Goal: Find contact information: Find contact information

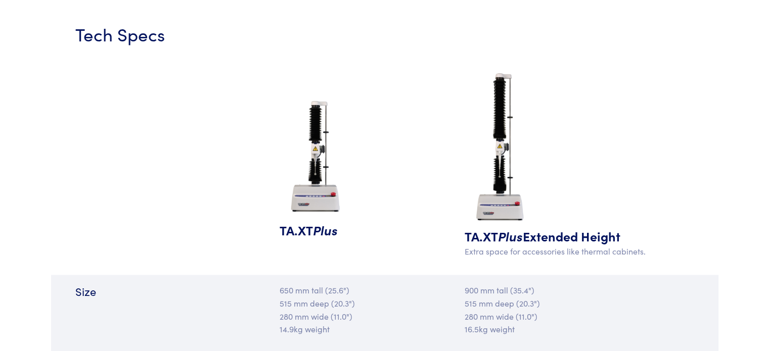
scroll to position [912, 0]
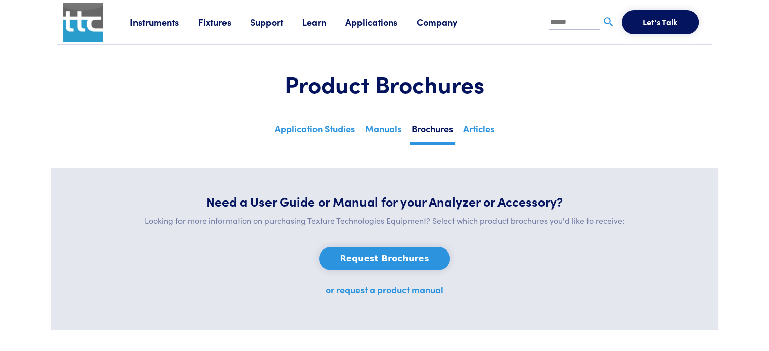
click at [556, 23] on input "text" at bounding box center [574, 22] width 51 height 15
type input "*****"
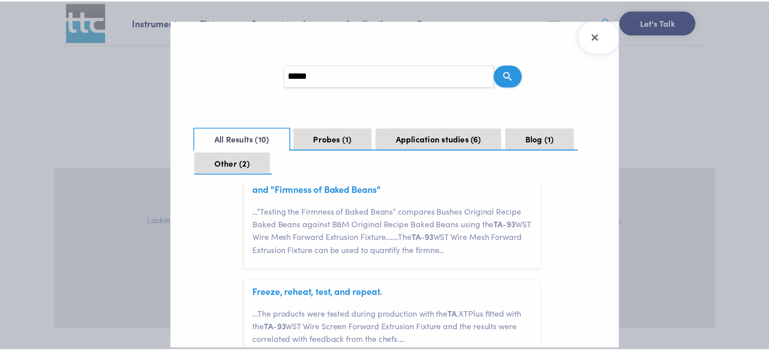
scroll to position [981, 0]
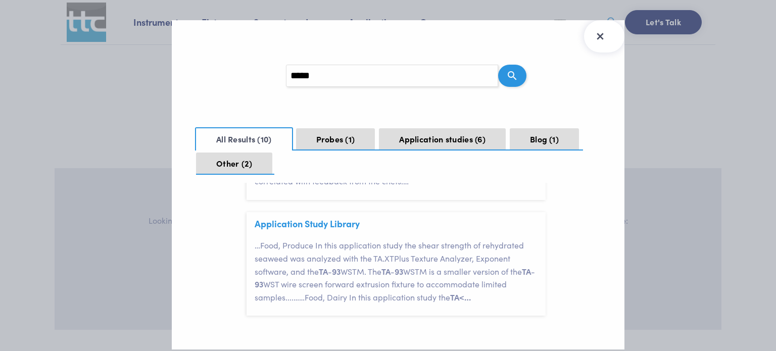
click at [607, 38] on icon "Close Search Results" at bounding box center [600, 36] width 16 height 16
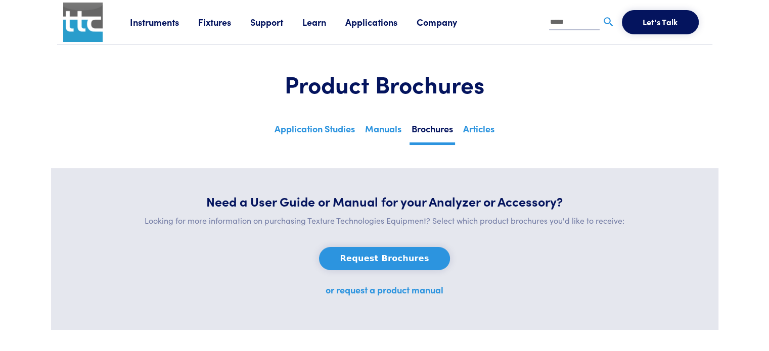
click at [75, 16] on img at bounding box center [82, 22] width 39 height 39
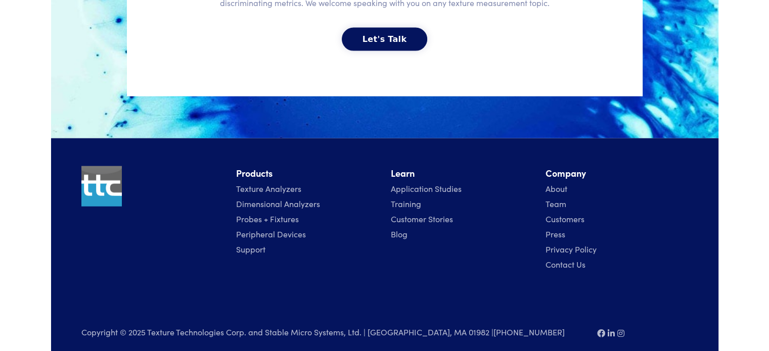
scroll to position [2346, 0]
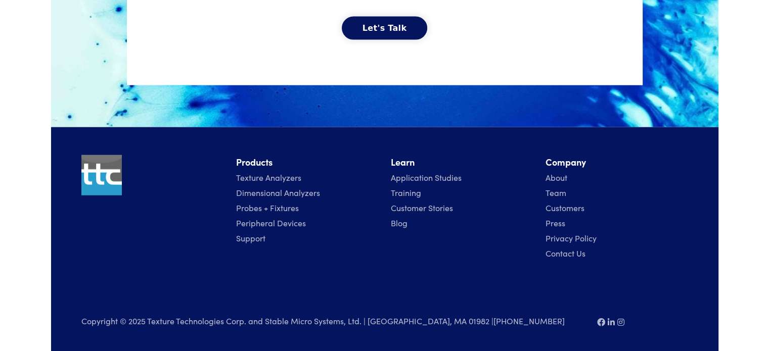
click at [562, 254] on link "Contact Us" at bounding box center [565, 253] width 40 height 11
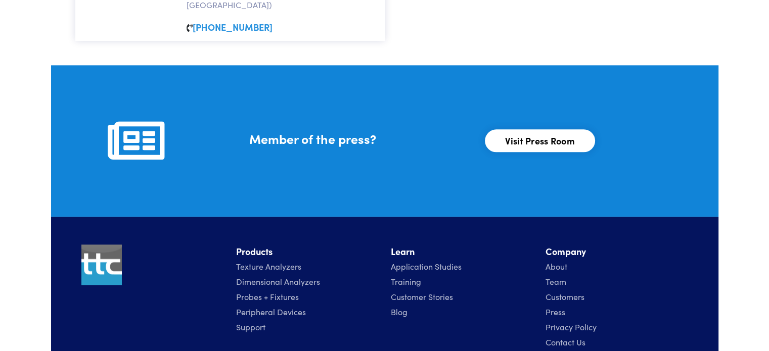
scroll to position [1222, 0]
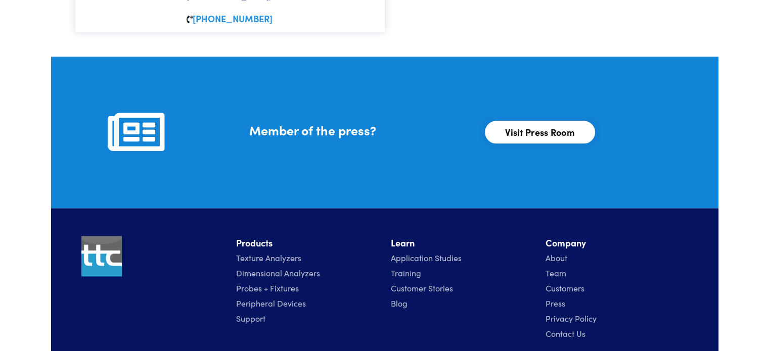
click at [255, 313] on link "Support" at bounding box center [250, 318] width 29 height 11
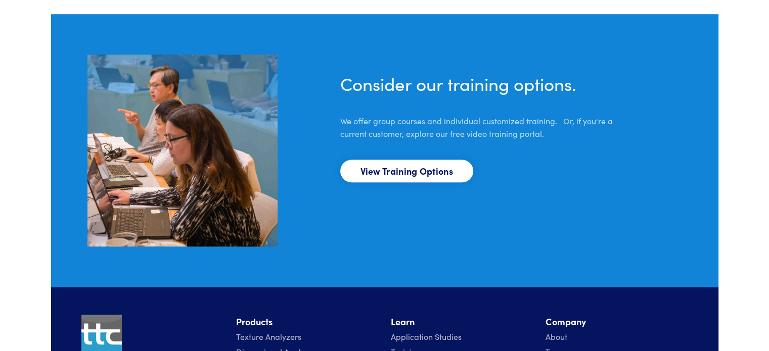
scroll to position [868, 0]
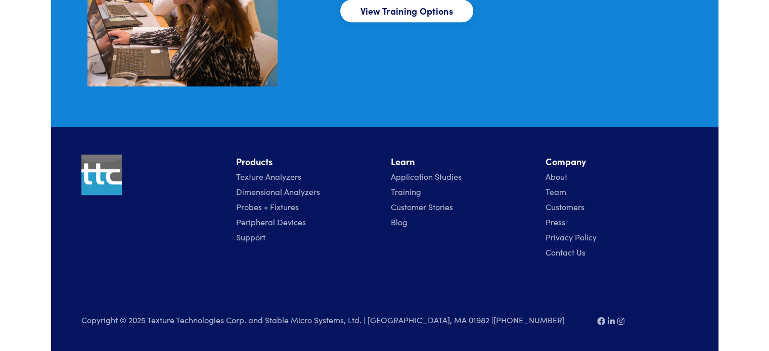
click at [567, 256] on link "Contact Us" at bounding box center [565, 252] width 40 height 11
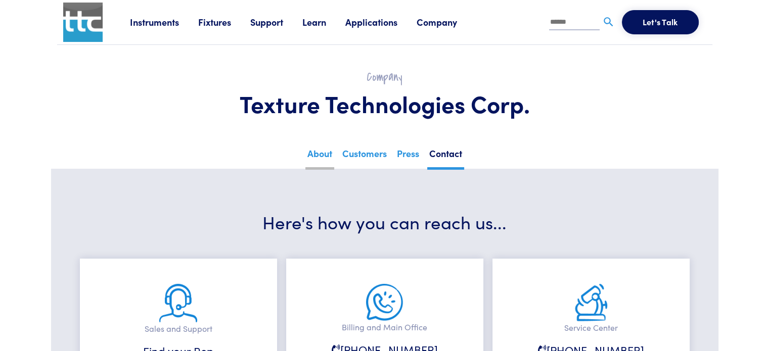
click at [313, 158] on link "About" at bounding box center [319, 157] width 29 height 25
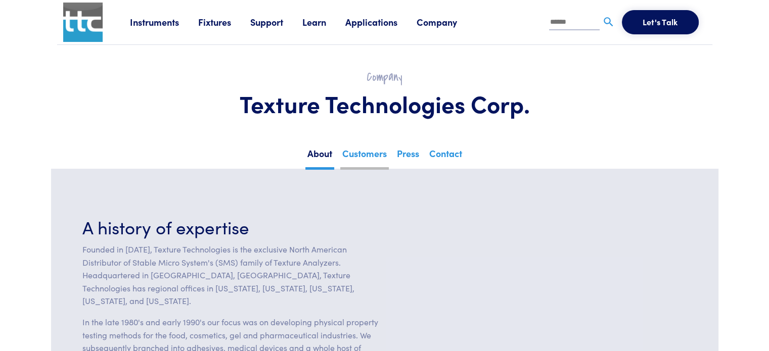
click at [382, 156] on link "Customers" at bounding box center [364, 157] width 49 height 25
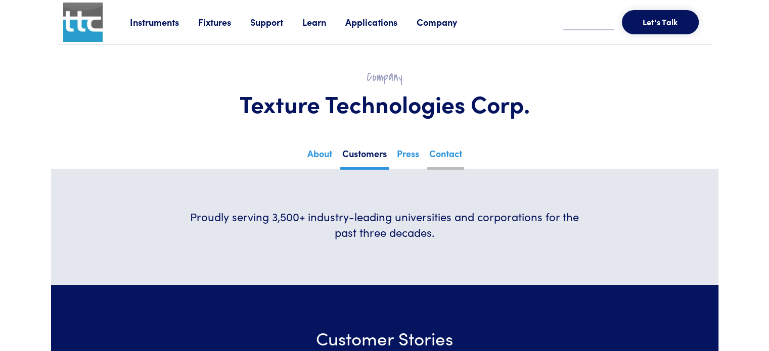
click at [439, 154] on link "Contact" at bounding box center [445, 157] width 37 height 25
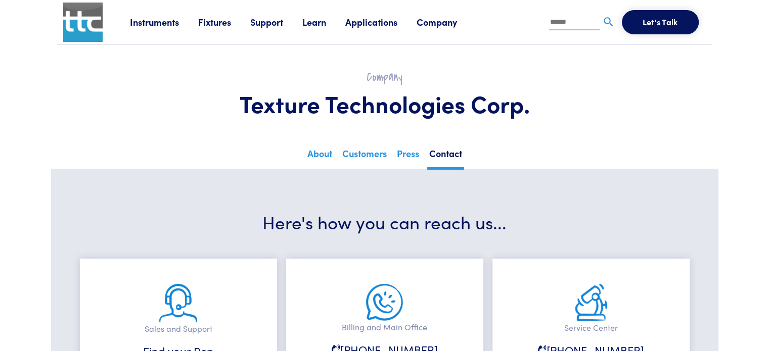
click at [563, 22] on input "text" at bounding box center [574, 22] width 51 height 15
type input "*******"
